Goal: Task Accomplishment & Management: Use online tool/utility

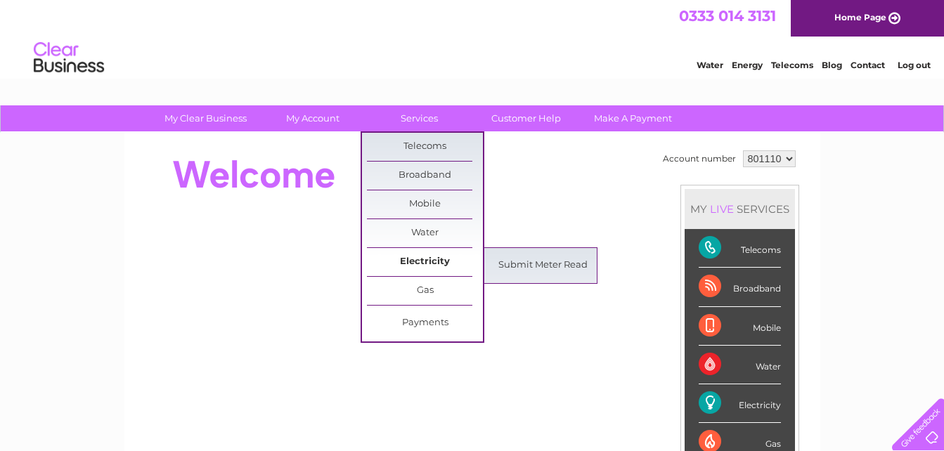
click at [426, 262] on link "Electricity" at bounding box center [425, 262] width 116 height 28
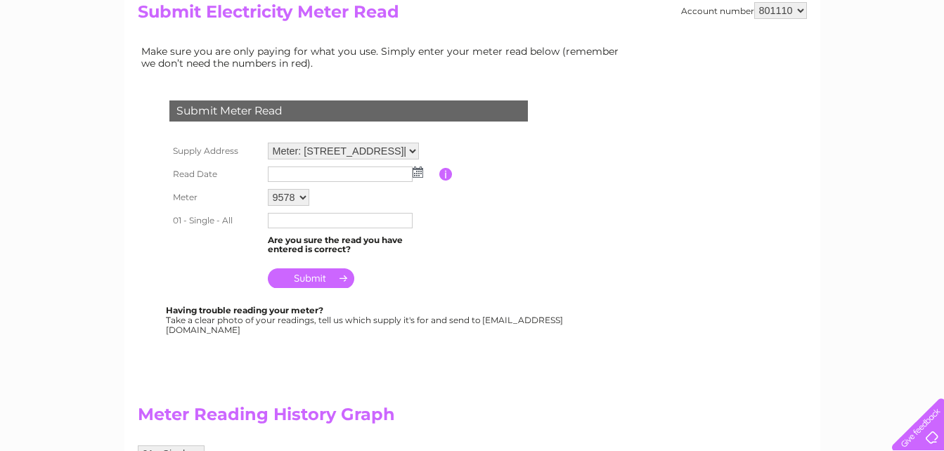
scroll to position [169, 0]
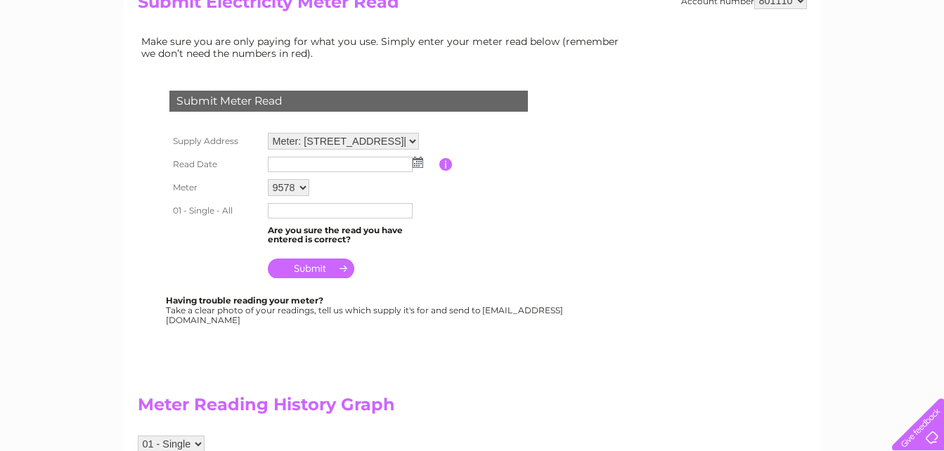
click at [416, 167] on img at bounding box center [417, 162] width 11 height 11
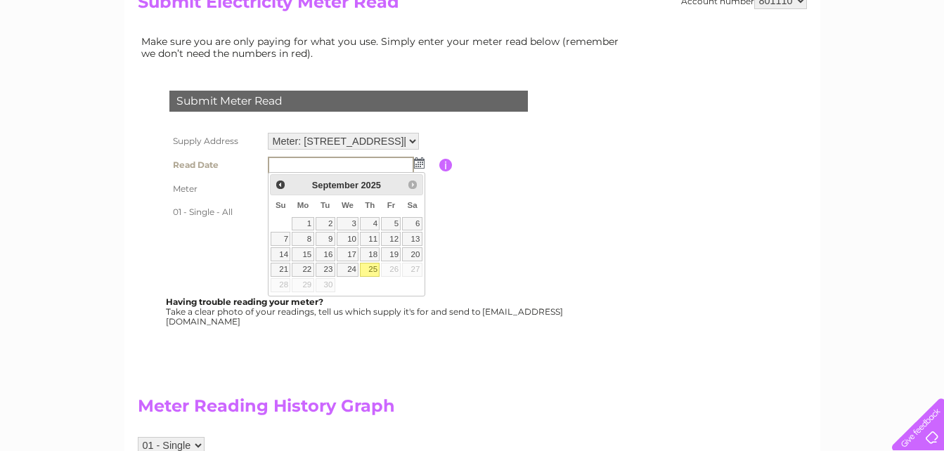
click at [318, 163] on input "text" at bounding box center [341, 165] width 146 height 17
click at [372, 264] on link "25" at bounding box center [370, 270] width 20 height 14
type input "2025/09/25"
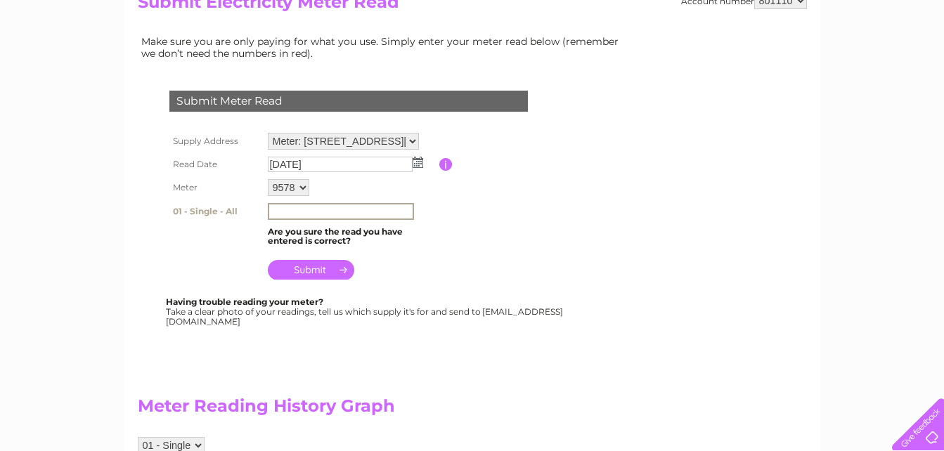
click at [320, 211] on input "text" at bounding box center [341, 211] width 146 height 17
type input "77546"
click at [339, 272] on input "submit" at bounding box center [311, 269] width 86 height 20
click at [344, 266] on input "submit" at bounding box center [311, 269] width 86 height 20
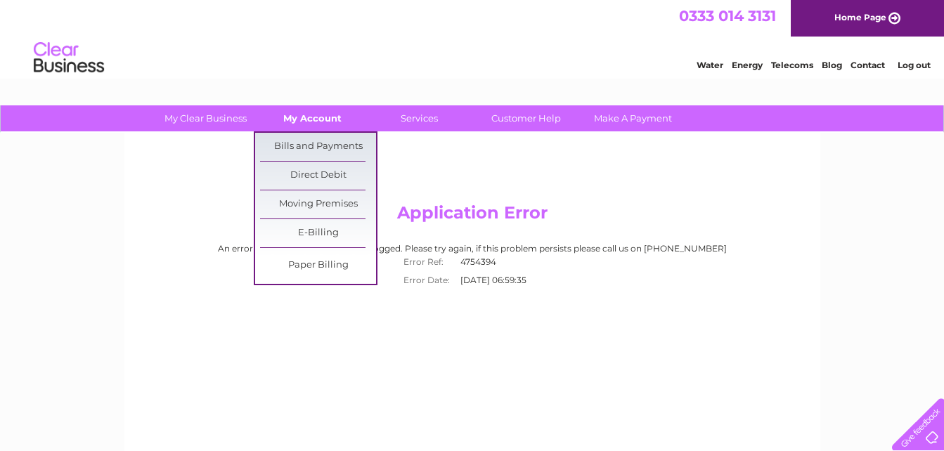
click at [325, 124] on link "My Account" at bounding box center [312, 118] width 116 height 26
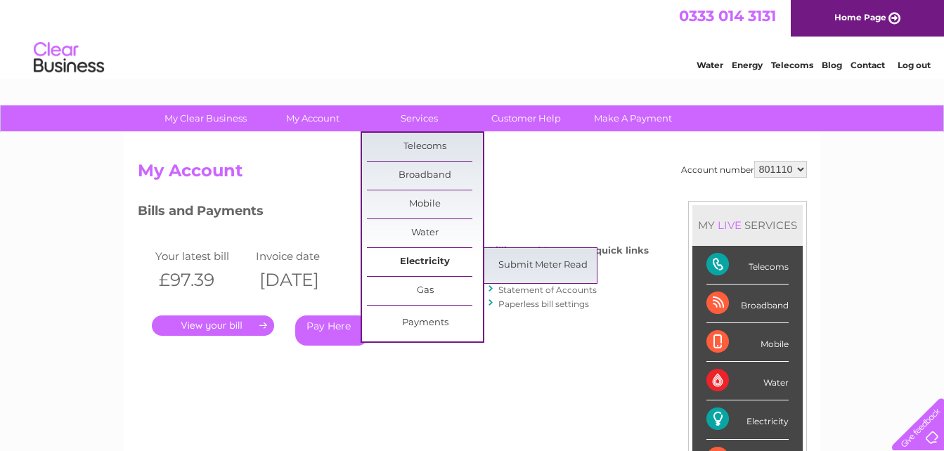
click at [433, 261] on link "Electricity" at bounding box center [425, 262] width 116 height 28
